Goal: Task Accomplishment & Management: Manage account settings

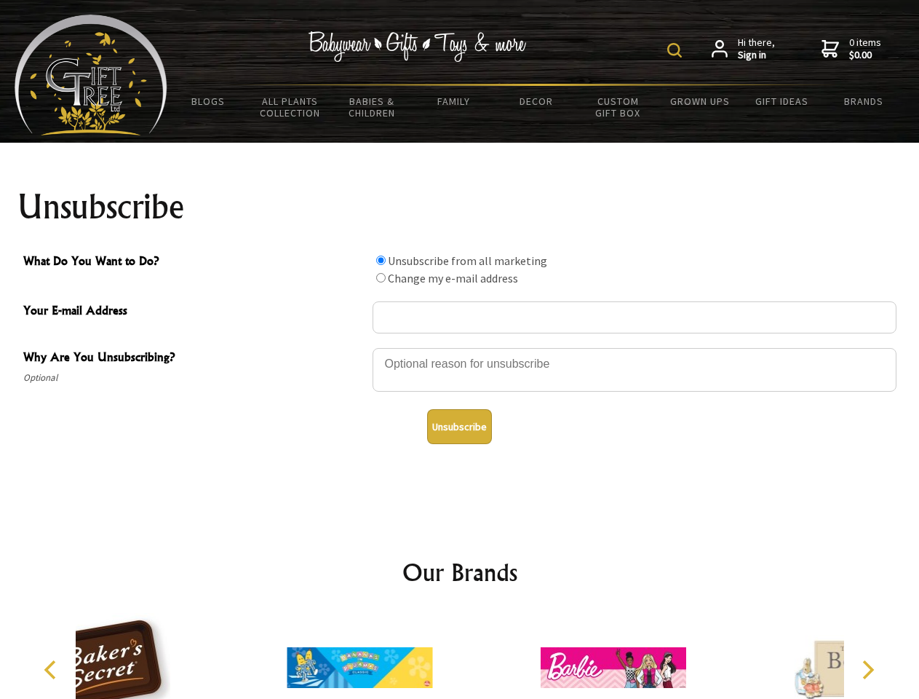
click at [677, 50] on img at bounding box center [675, 50] width 15 height 15
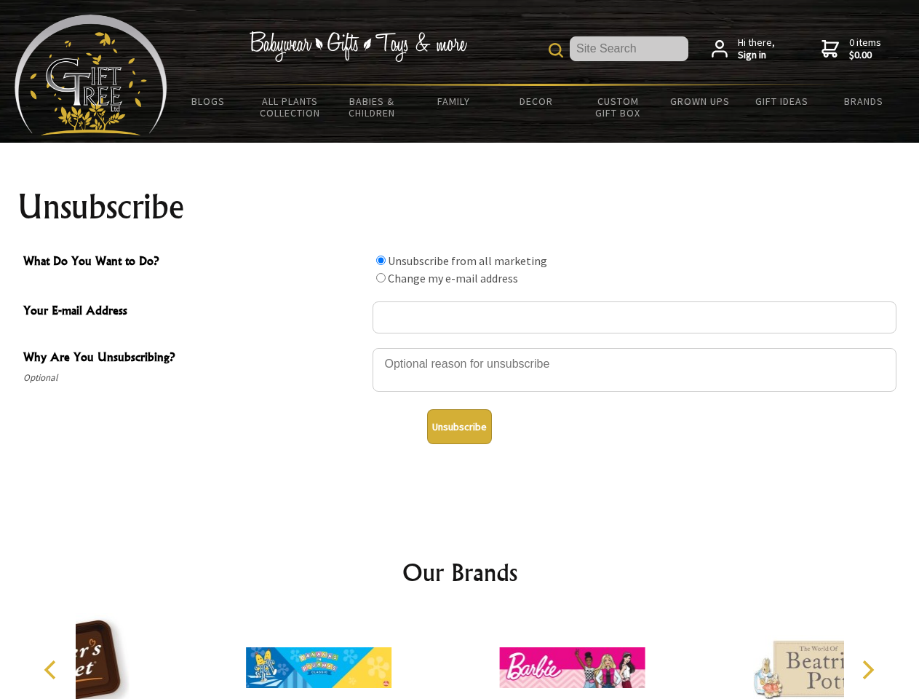
click at [460, 347] on div at bounding box center [635, 372] width 524 height 51
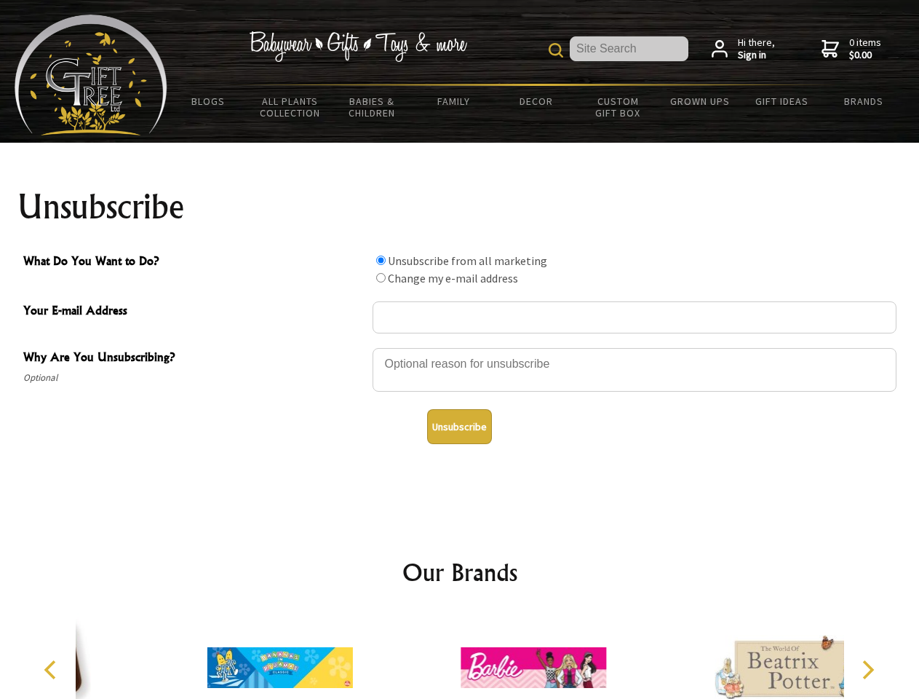
click at [381, 260] on input "What Do You Want to Do?" at bounding box center [380, 260] width 9 height 9
click at [381, 277] on input "What Do You Want to Do?" at bounding box center [380, 277] width 9 height 9
radio input "true"
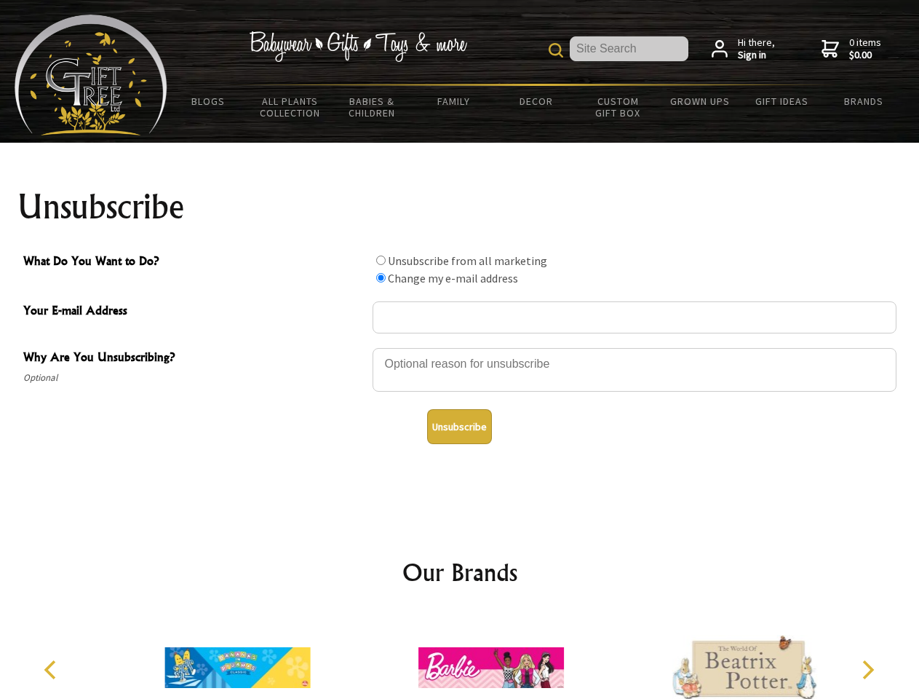
click at [459, 427] on button "Unsubscribe" at bounding box center [459, 426] width 65 height 35
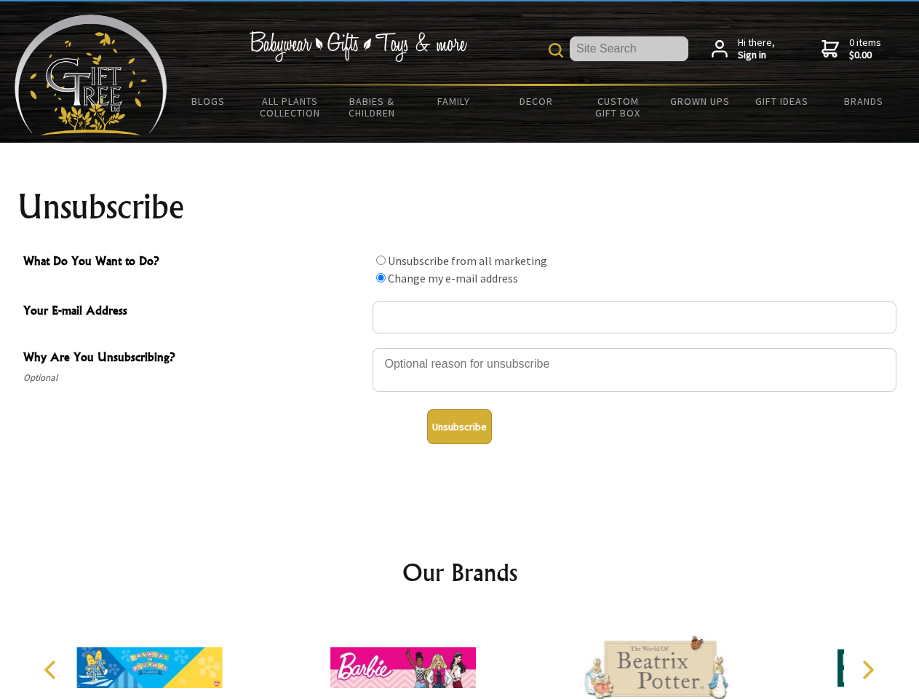
click at [460, 656] on img at bounding box center [404, 667] width 146 height 109
click at [52, 670] on icon "Previous" at bounding box center [51, 669] width 19 height 19
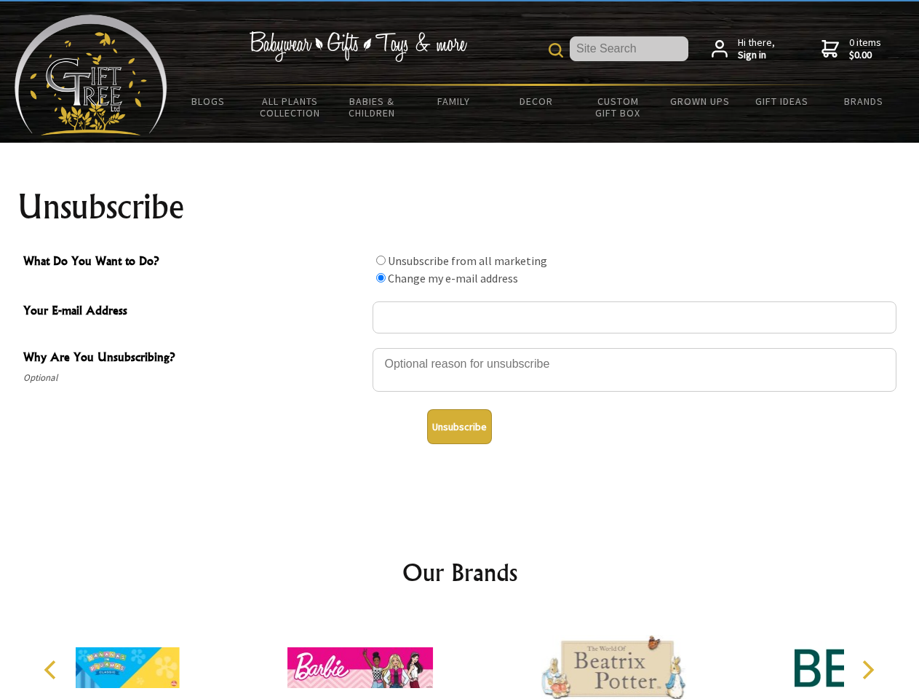
click at [868, 670] on icon "Next" at bounding box center [867, 669] width 19 height 19
